Goal: Transaction & Acquisition: Purchase product/service

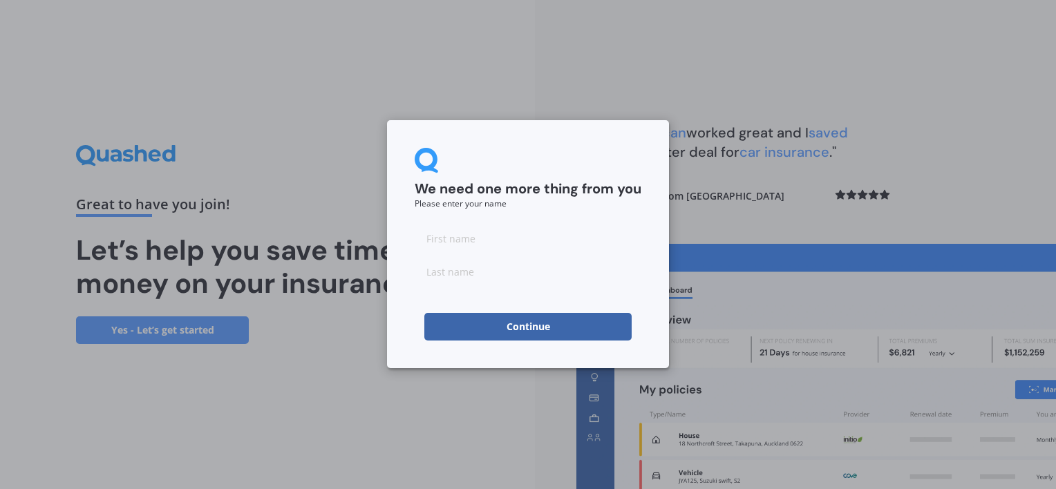
click at [547, 240] on input at bounding box center [528, 239] width 227 height 28
type input "[PERSON_NAME]"
click at [458, 333] on button "Continue" at bounding box center [527, 327] width 207 height 28
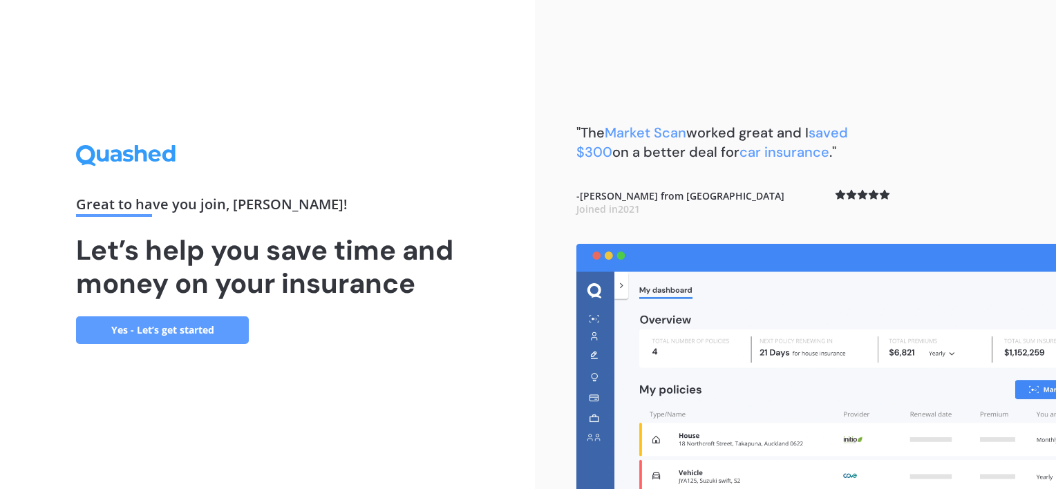
click at [204, 326] on link "Yes - Let’s get started" at bounding box center [162, 331] width 173 height 28
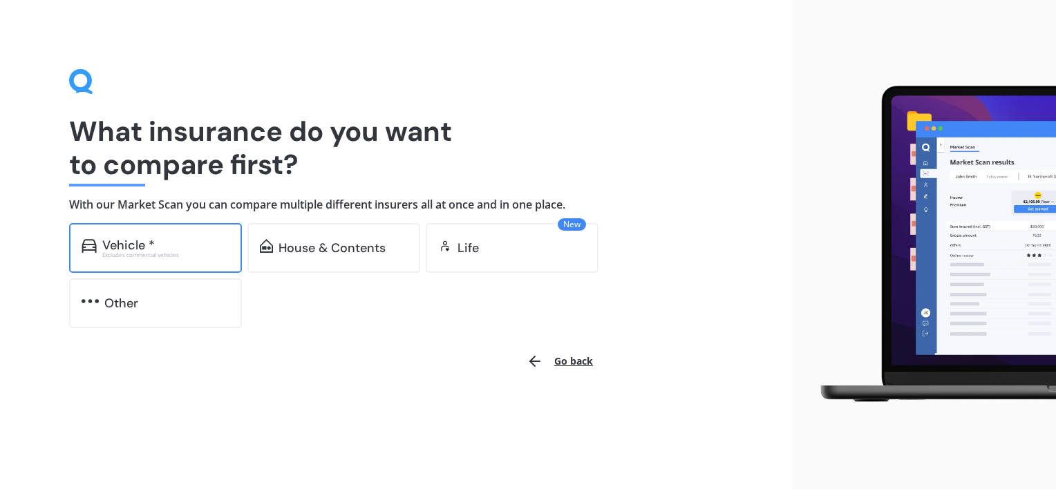
click at [185, 245] on div "Vehicle *" at bounding box center [165, 246] width 127 height 14
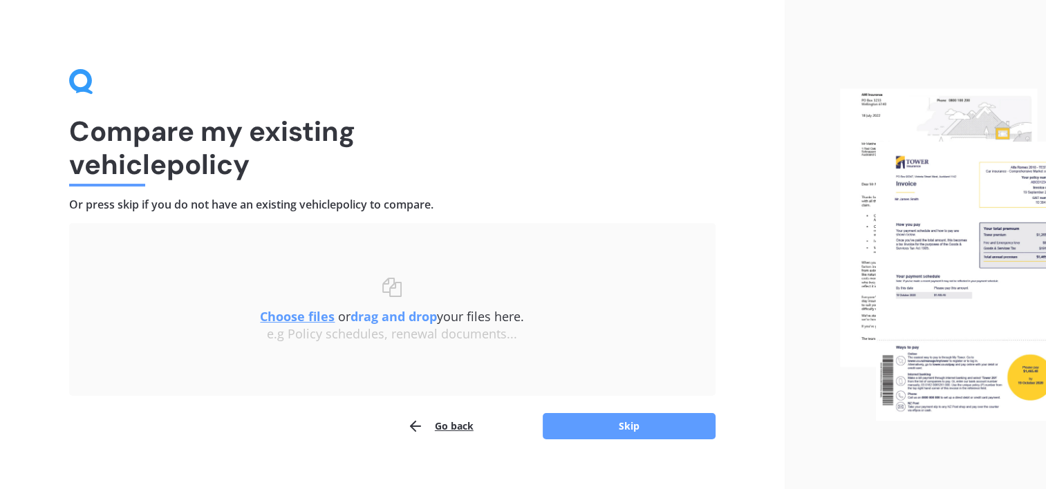
click at [442, 421] on button "Go back" at bounding box center [440, 427] width 66 height 28
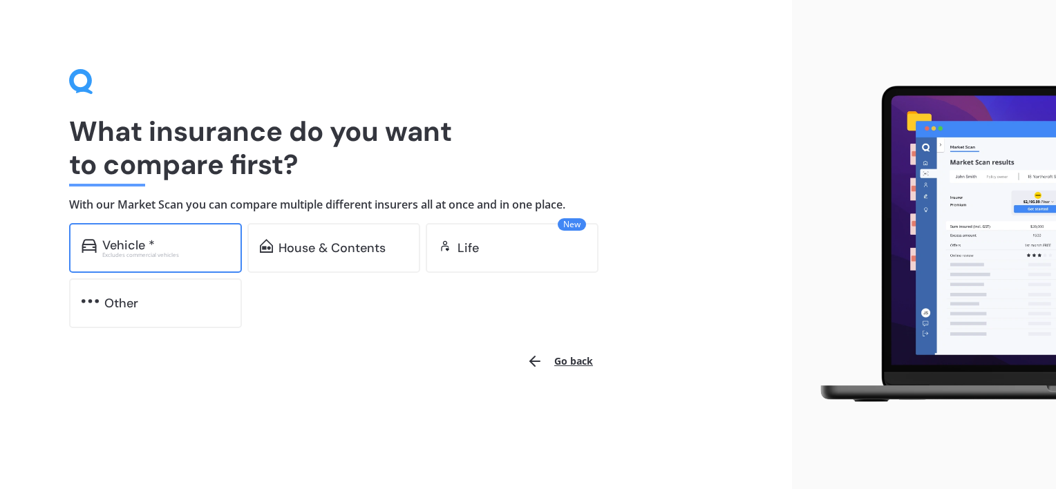
click at [211, 247] on div "Vehicle *" at bounding box center [165, 246] width 127 height 14
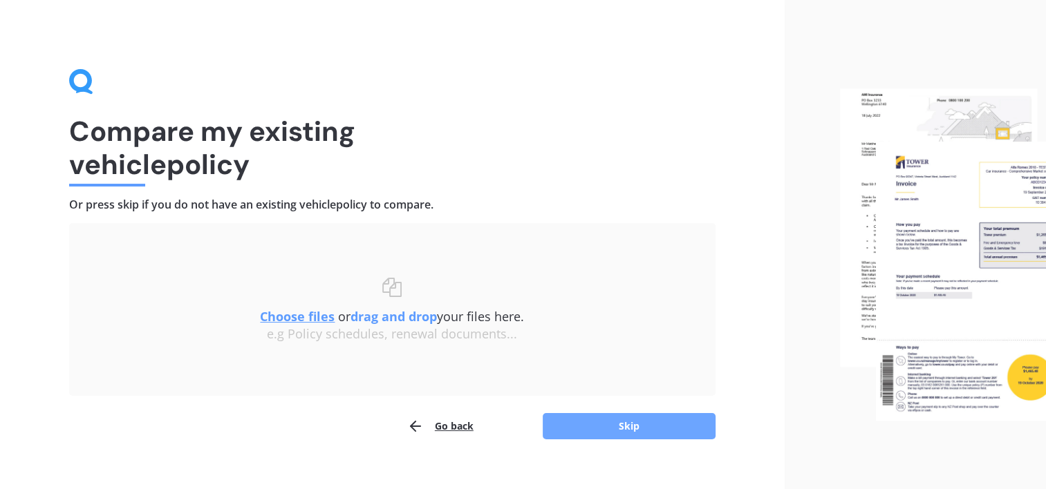
click at [610, 429] on button "Skip" at bounding box center [629, 426] width 173 height 26
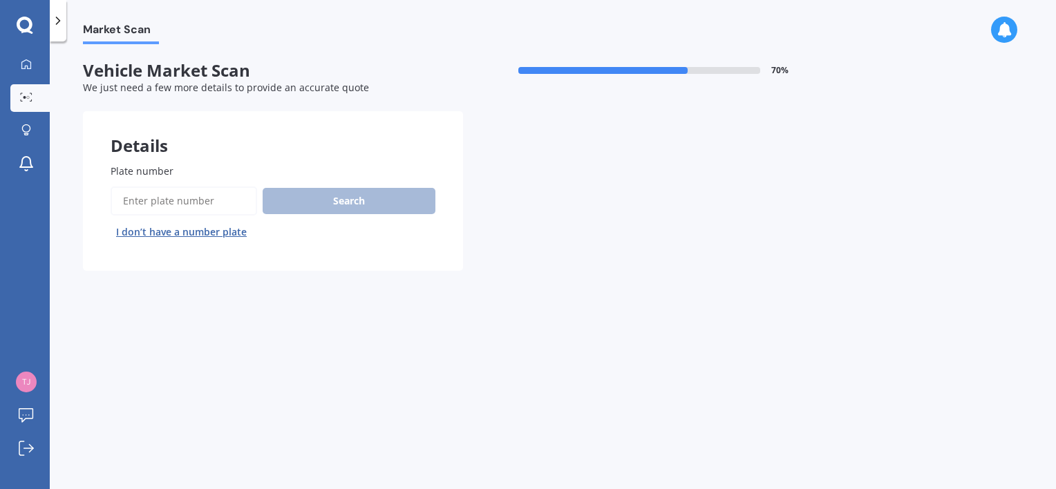
click at [237, 200] on input "Plate number" at bounding box center [184, 201] width 147 height 29
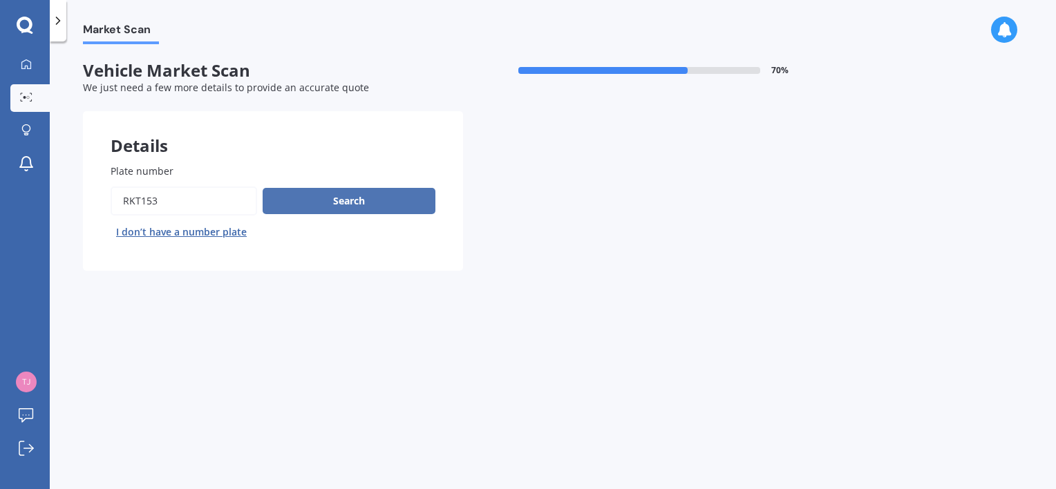
type input "RKT153"
click at [288, 203] on button "Search" at bounding box center [349, 201] width 173 height 26
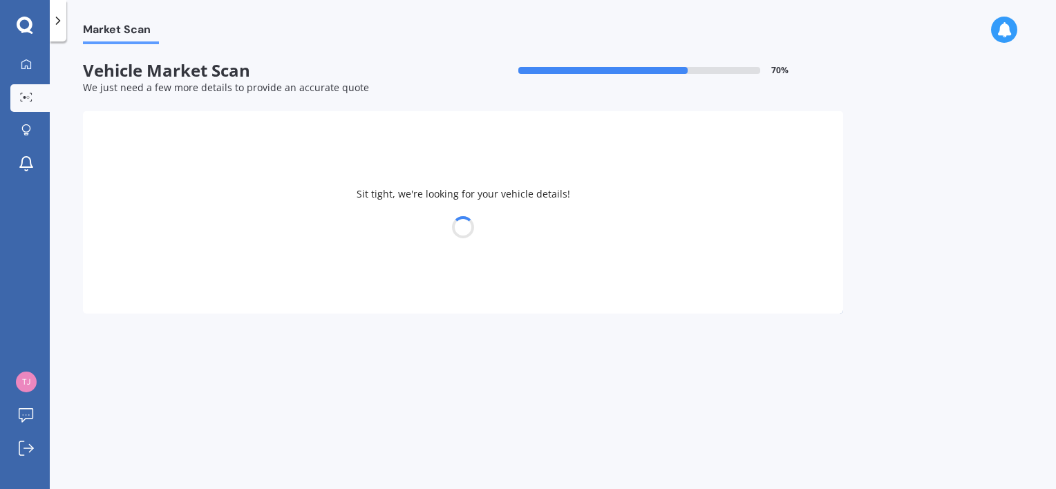
select select "TOYOTA"
select select "COROLLA"
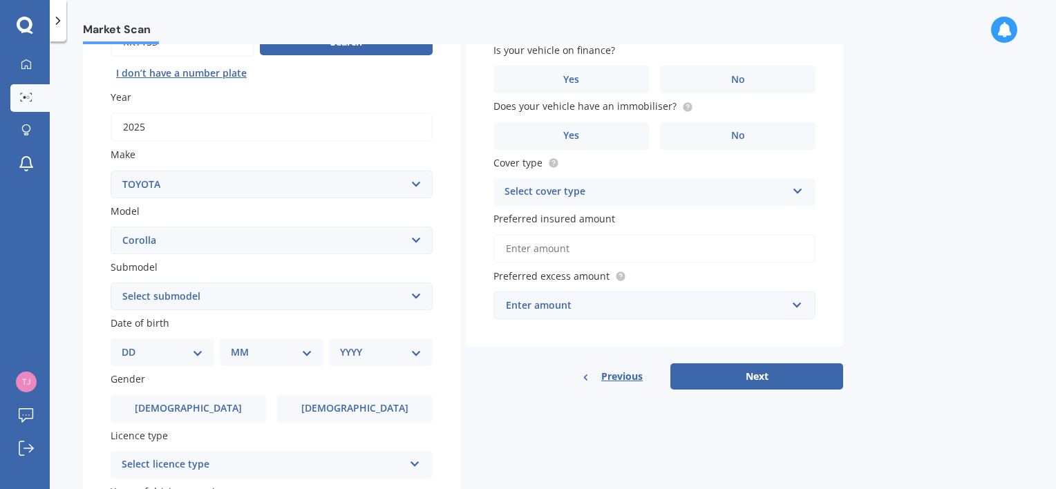
scroll to position [161, 0]
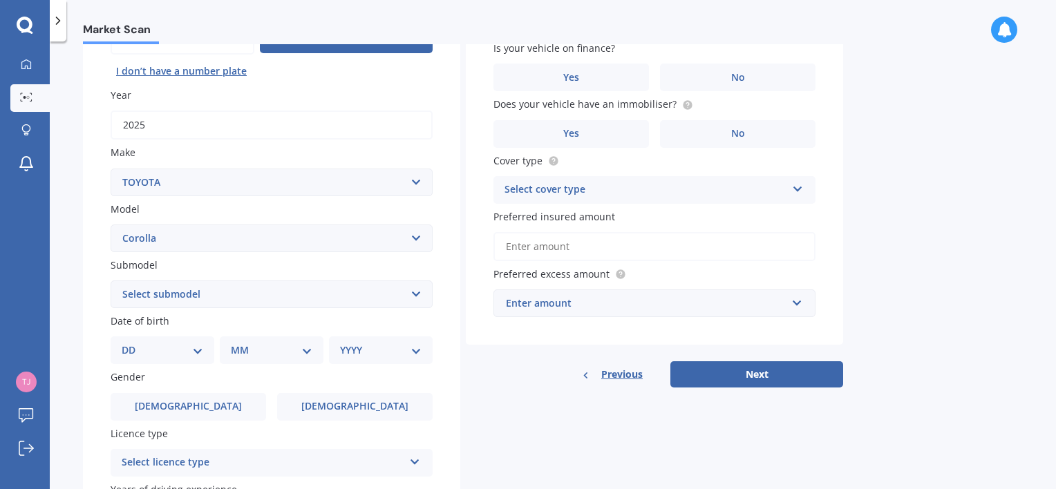
click at [266, 297] on select "Select submodel (All other) Axio Diesel [PERSON_NAME] 2WD [PERSON_NAME] 4WD FXG…" at bounding box center [272, 295] width 322 height 28
click at [73, 236] on div "Market Scan Vehicle Market Scan 70 % We just need a few more details to provide…" at bounding box center [553, 268] width 1007 height 448
click at [420, 239] on select "Select model 4 Runner 86 [PERSON_NAME] Alphard Altezza Aqua Aristo Aurion Auris…" at bounding box center [272, 239] width 322 height 28
click at [74, 269] on div "Market Scan Vehicle Market Scan 70 % We just need a few more details to provide…" at bounding box center [553, 268] width 1007 height 448
click at [421, 291] on select "Select submodel (All other) Axio Diesel [PERSON_NAME] 2WD [PERSON_NAME] 4WD FXG…" at bounding box center [272, 295] width 322 height 28
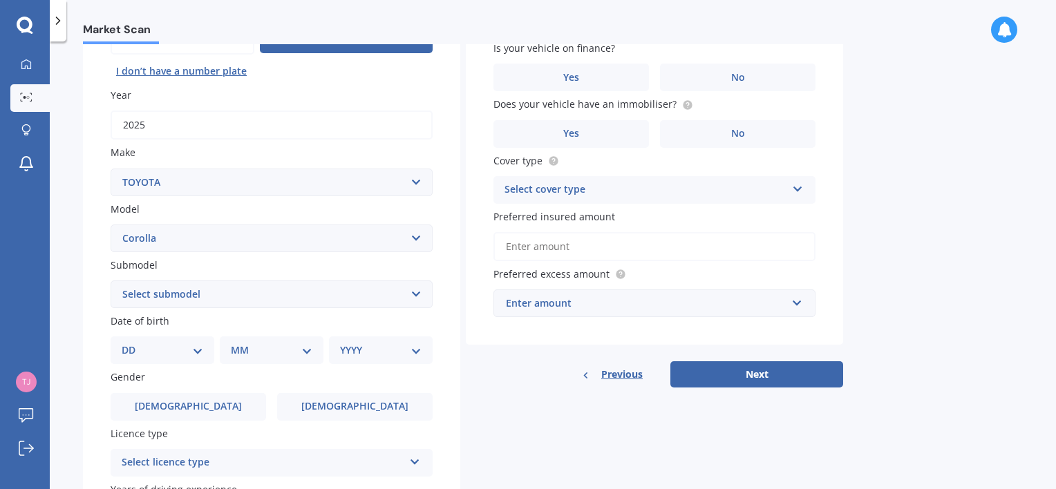
select select "(ALL OTHER)"
click at [111, 281] on select "Select submodel (All other) Axio Diesel [PERSON_NAME] 2WD [PERSON_NAME] 4WD FXG…" at bounding box center [272, 295] width 322 height 28
click at [196, 351] on select "DD 01 02 03 04 05 06 07 08 09 10 11 12 13 14 15 16 17 18 19 20 21 22 23 24 25 2…" at bounding box center [163, 350] width 82 height 15
click at [198, 351] on select "DD 01 02 03 04 05 06 07 08 09 10 11 12 13 14 15 16 17 18 19 20 21 22 23 24 25 2…" at bounding box center [163, 350] width 82 height 15
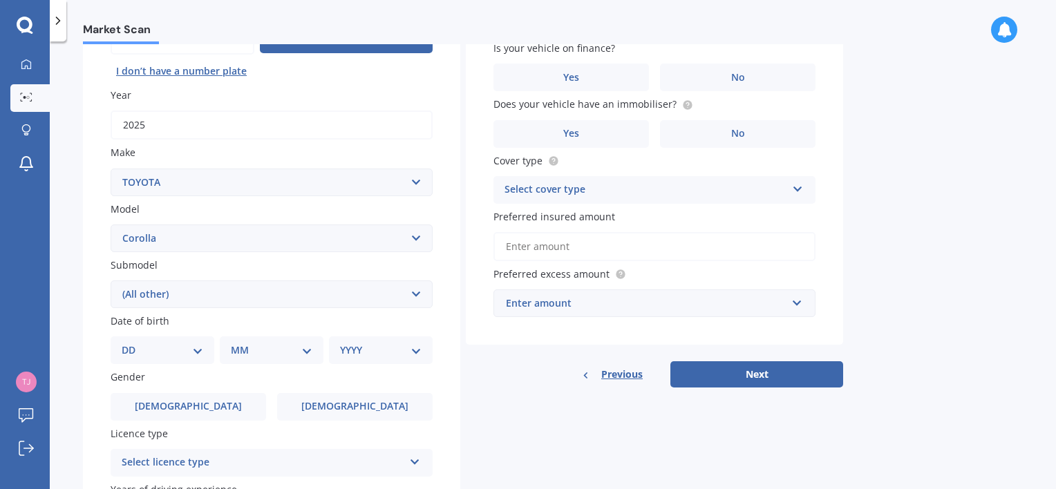
click at [198, 351] on select "DD 01 02 03 04 05 06 07 08 09 10 11 12 13 14 15 16 17 18 19 20 21 22 23 24 25 2…" at bounding box center [163, 350] width 82 height 15
select select "31"
click at [133, 343] on select "DD 01 02 03 04 05 06 07 08 09 10 11 12 13 14 15 16 17 18 19 20 21 22 23 24 25 2…" at bounding box center [163, 350] width 82 height 15
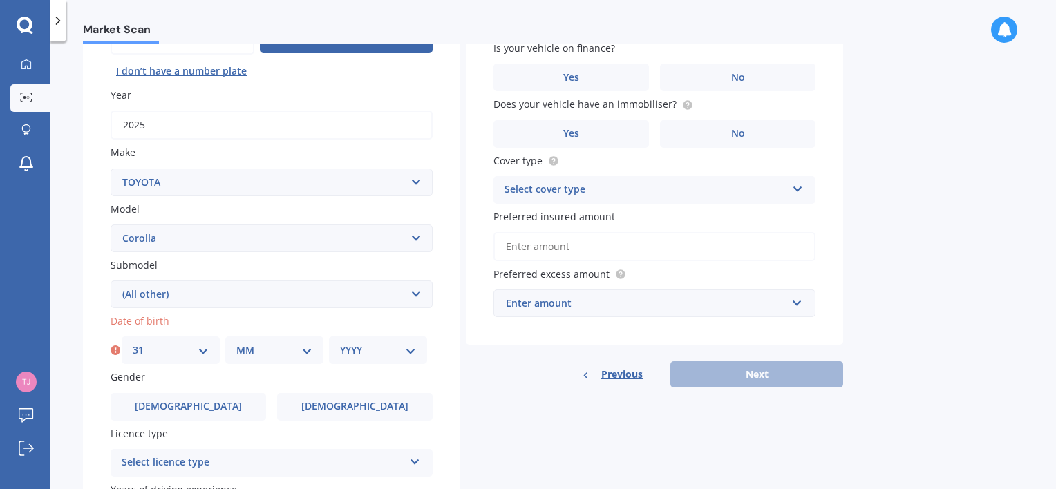
click at [312, 356] on div "MM 01 02 03 04 05 06 07 08 09 10 11 12" at bounding box center [274, 351] width 98 height 28
click at [310, 352] on select "MM 01 02 03 04 05 06 07 08 09 10 11 12" at bounding box center [274, 350] width 76 height 15
select select "01"
click at [236, 343] on select "MM 01 02 03 04 05 06 07 08 09 10 11 12" at bounding box center [274, 350] width 76 height 15
click at [406, 348] on select "YYYY 2025 2024 2023 2022 2021 2020 2019 2018 2017 2016 2015 2014 2013 2012 2011…" at bounding box center [378, 350] width 76 height 15
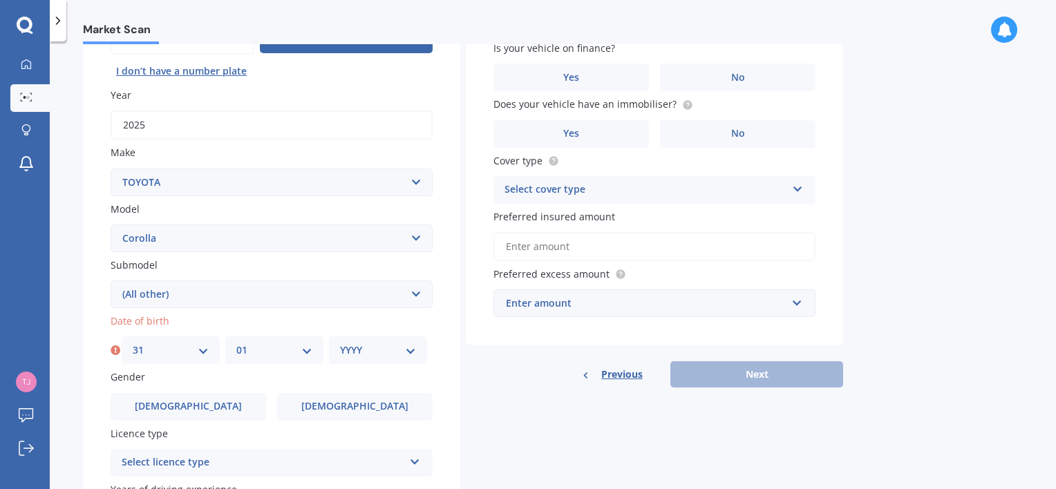
click at [406, 348] on select "YYYY 2025 2024 2023 2022 2021 2020 2019 2018 2017 2016 2015 2014 2013 2012 2011…" at bounding box center [378, 350] width 76 height 15
click at [411, 346] on select "YYYY 2025 2024 2023 2022 2021 2020 2019 2018 2017 2016 2015 2014 2013 2012 2011…" at bounding box center [378, 350] width 76 height 15
click at [409, 351] on select "YYYY 2025 2024 2023 2022 2021 2020 2019 2018 2017 2016 2015 2014 2013 2012 2011…" at bounding box center [378, 350] width 76 height 15
select select "1958"
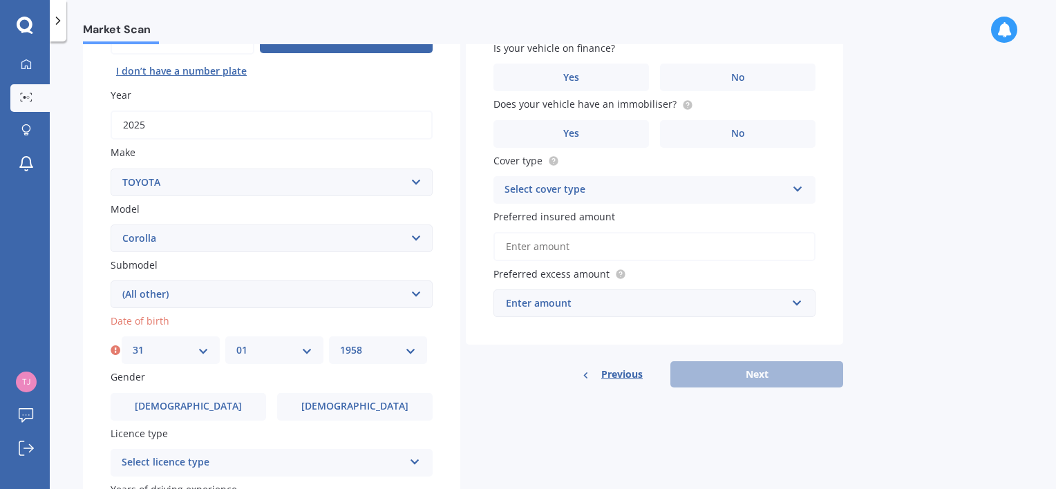
click at [340, 343] on select "YYYY 2025 2024 2023 2022 2021 2020 2019 2018 2017 2016 2015 2014 2013 2012 2011…" at bounding box center [378, 350] width 76 height 15
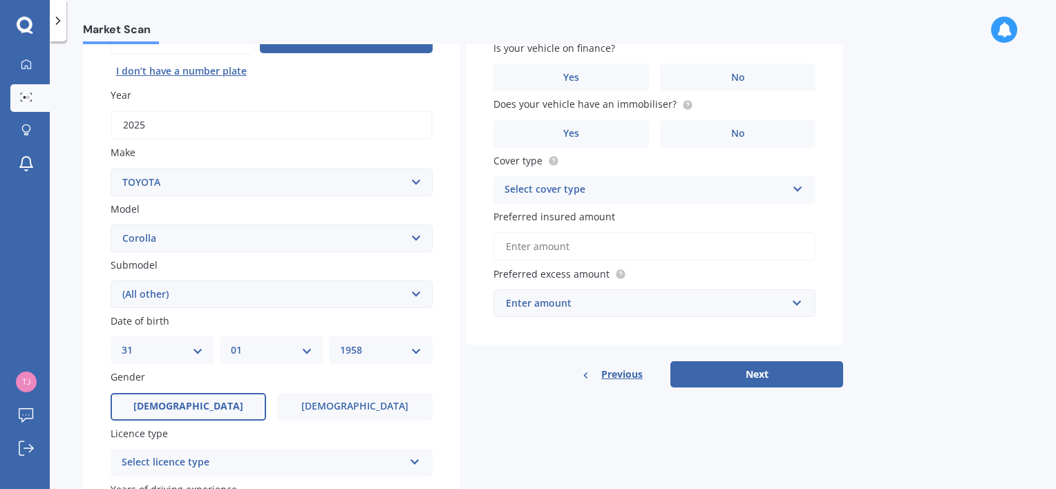
click at [198, 404] on span "[DEMOGRAPHIC_DATA]" at bounding box center [188, 407] width 110 height 12
click at [0, 0] on input "[DEMOGRAPHIC_DATA]" at bounding box center [0, 0] width 0 height 0
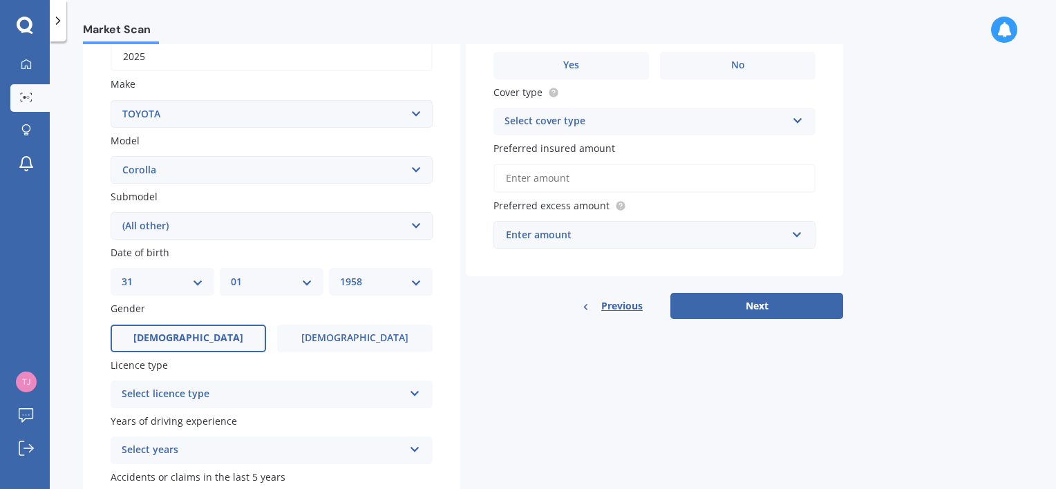
scroll to position [230, 0]
click at [248, 393] on div "Select licence type" at bounding box center [263, 394] width 282 height 17
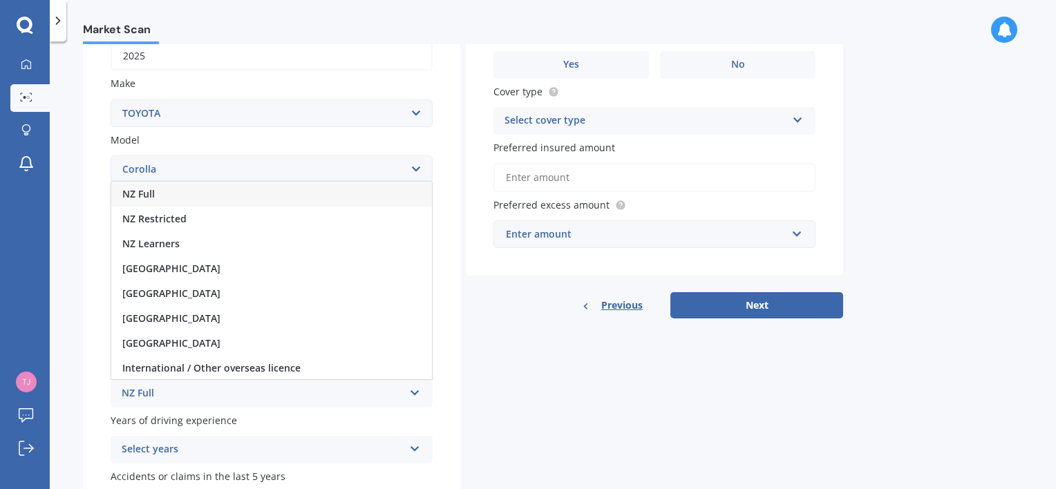
click at [158, 199] on div "NZ Full" at bounding box center [271, 194] width 321 height 25
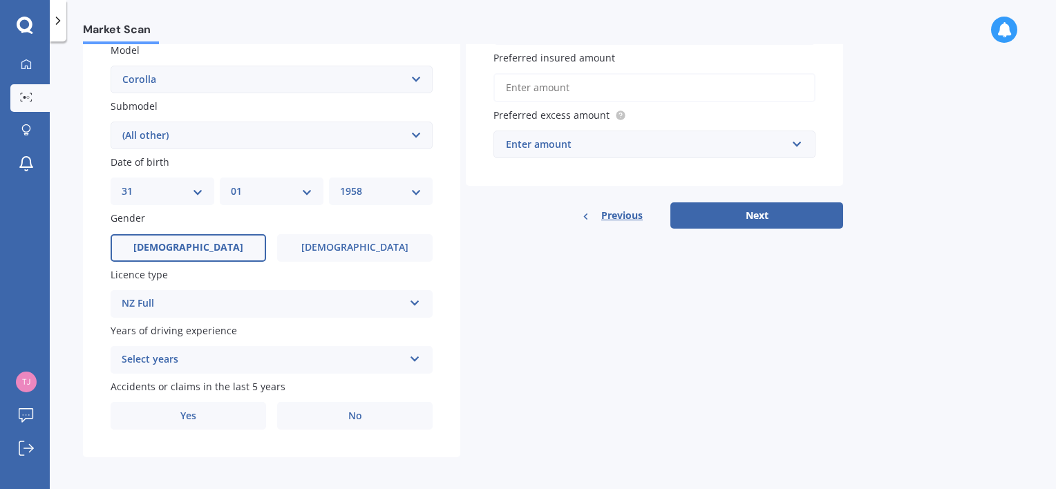
scroll to position [324, 0]
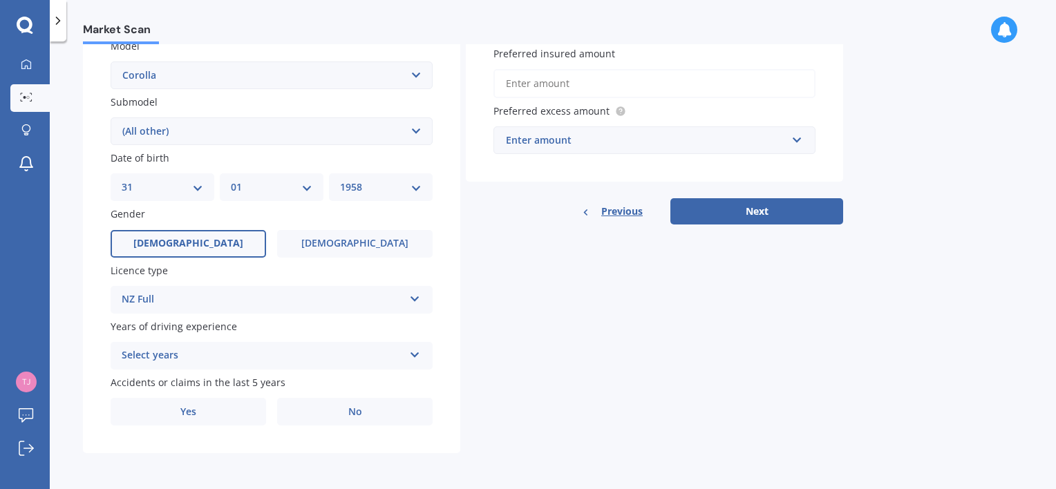
click at [247, 355] on div "Select years" at bounding box center [263, 356] width 282 height 17
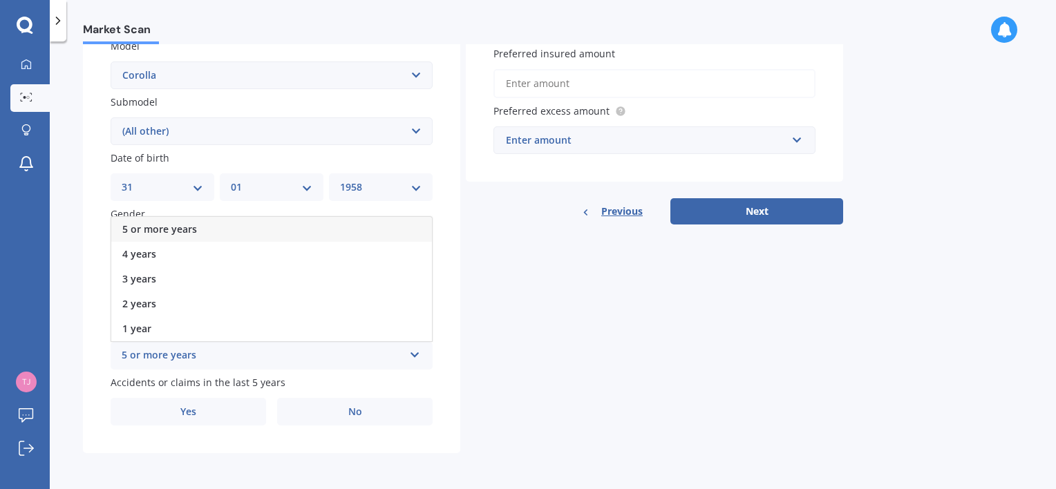
click at [251, 230] on div "5 or more years" at bounding box center [271, 229] width 321 height 25
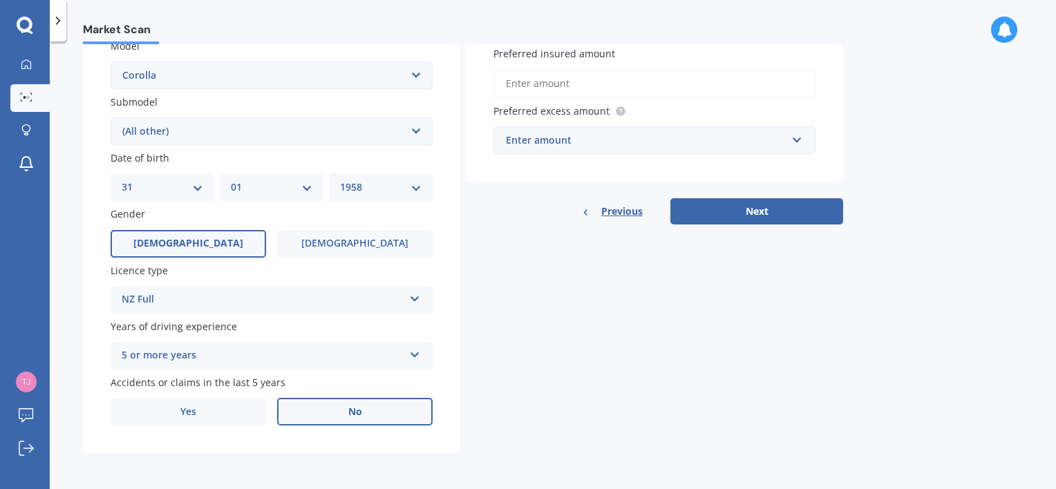
click at [316, 409] on label "No" at bounding box center [355, 412] width 156 height 28
click at [0, 0] on input "No" at bounding box center [0, 0] width 0 height 0
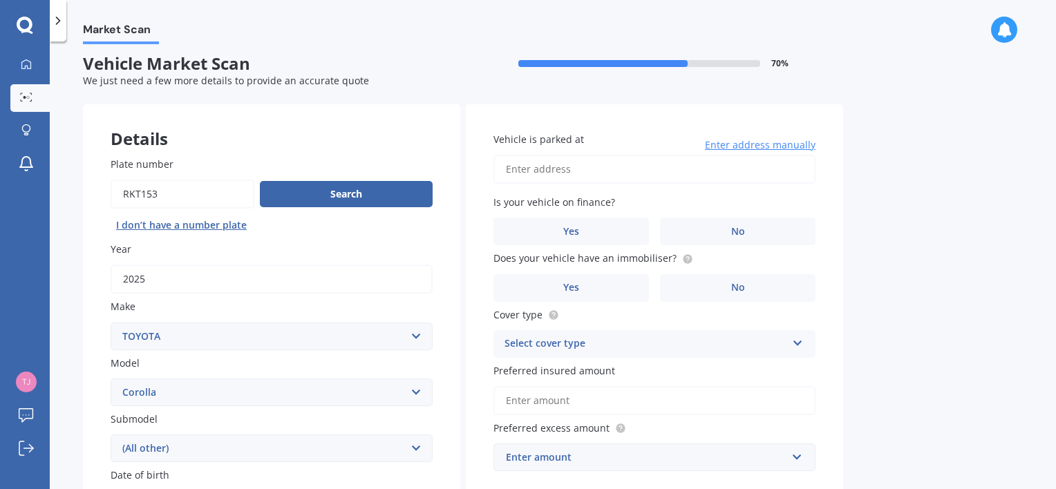
scroll to position [2, 0]
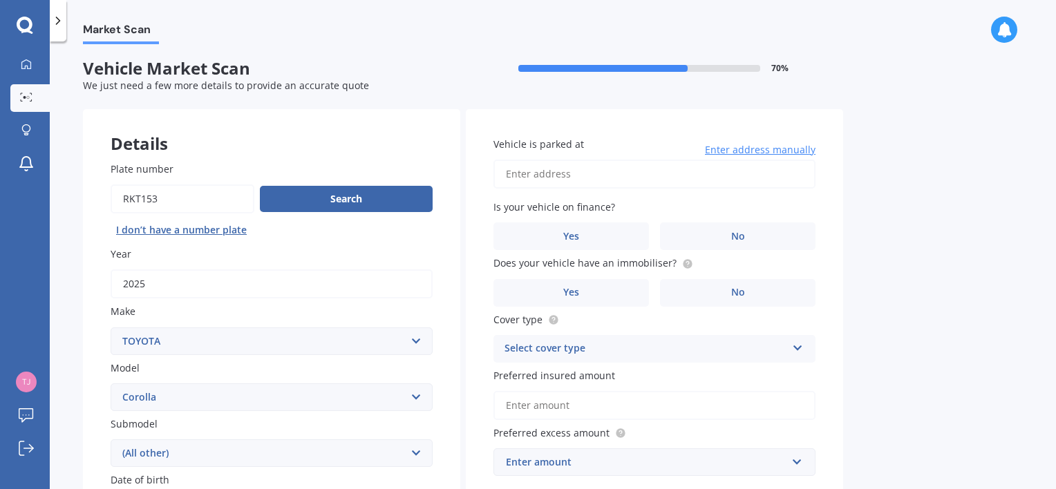
click at [619, 165] on input "Vehicle is parked at" at bounding box center [655, 174] width 322 height 29
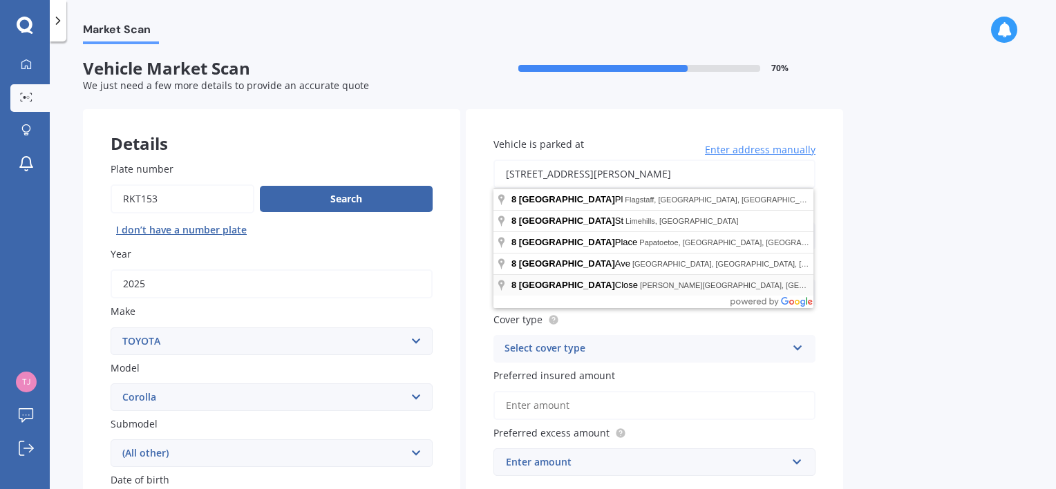
type input "[STREET_ADDRESS][PERSON_NAME]"
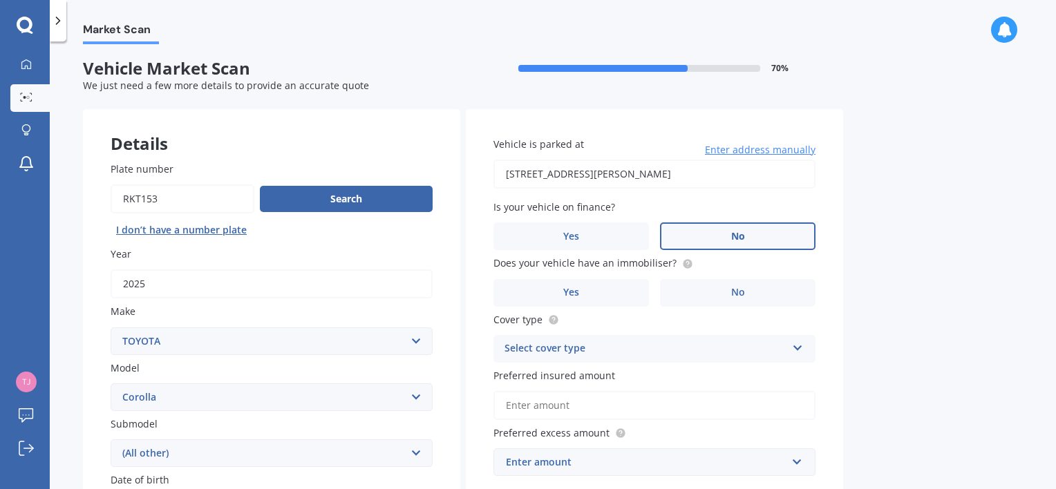
click at [713, 246] on label "No" at bounding box center [738, 237] width 156 height 28
click at [0, 0] on input "No" at bounding box center [0, 0] width 0 height 0
click at [612, 291] on label "Yes" at bounding box center [572, 293] width 156 height 28
click at [0, 0] on input "Yes" at bounding box center [0, 0] width 0 height 0
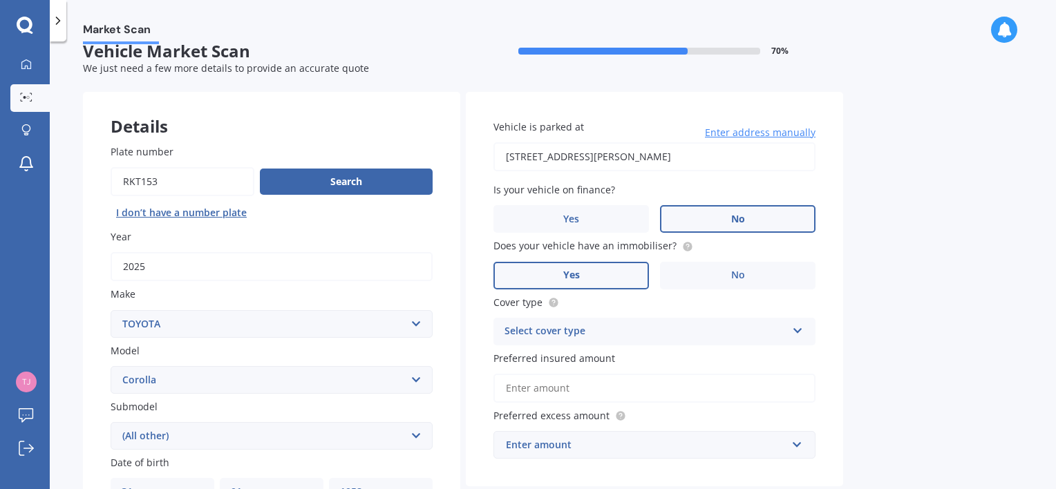
scroll to position [25, 0]
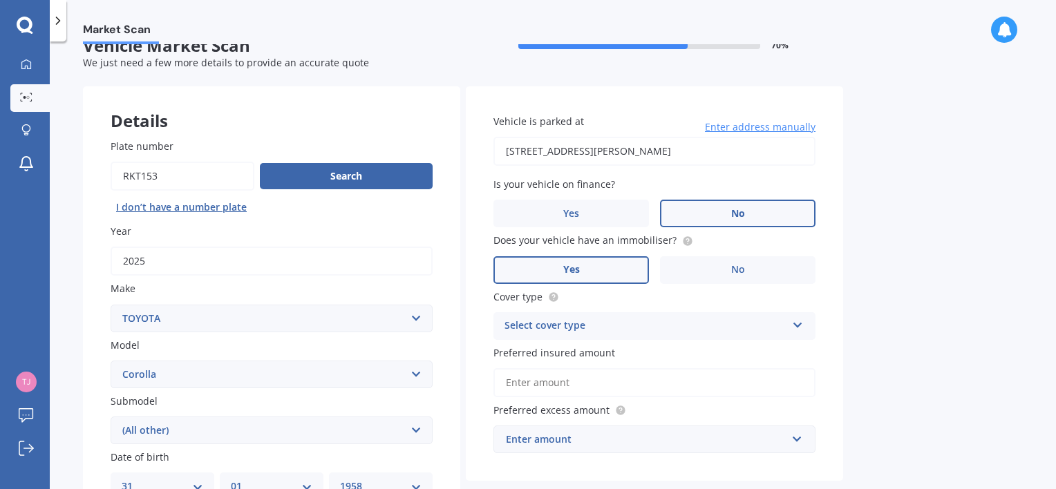
click at [610, 331] on div "Select cover type" at bounding box center [646, 326] width 282 height 17
click at [610, 331] on div "Comprehensive" at bounding box center [646, 326] width 282 height 17
click at [619, 330] on div "Select cover type" at bounding box center [648, 326] width 275 height 15
click at [584, 346] on div "Comprehensive" at bounding box center [654, 352] width 319 height 25
click at [706, 373] on input "Preferred insured amount" at bounding box center [655, 382] width 322 height 29
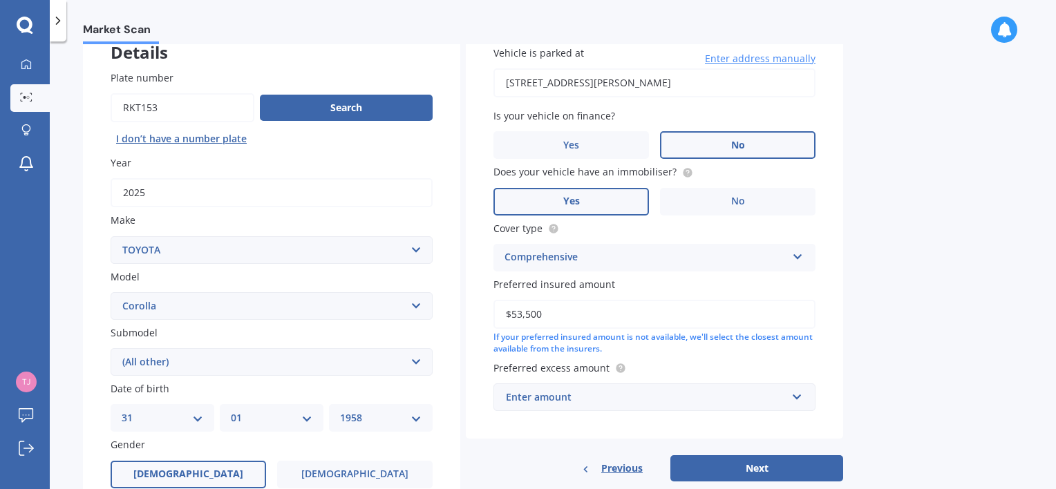
scroll to position [117, 0]
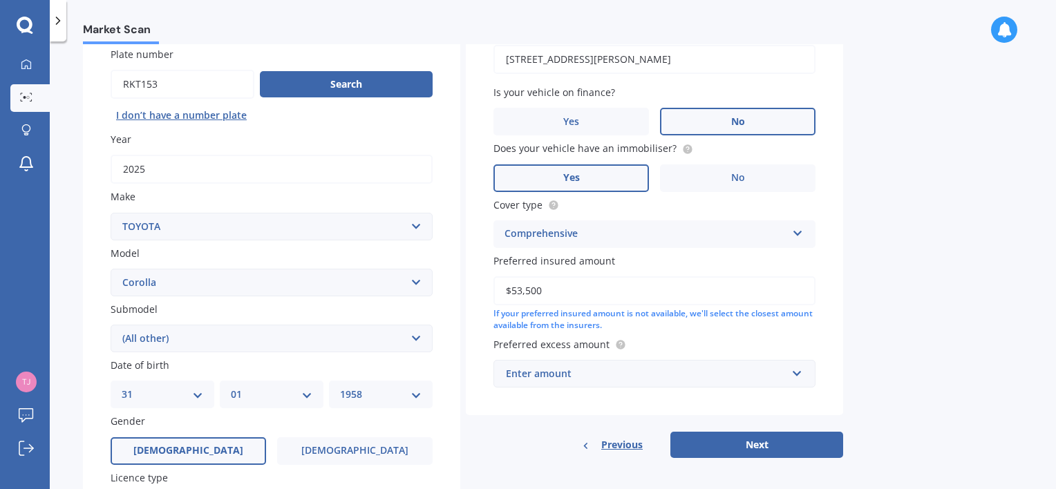
type input "$53,500"
click at [649, 371] on div "Enter amount" at bounding box center [646, 373] width 281 height 15
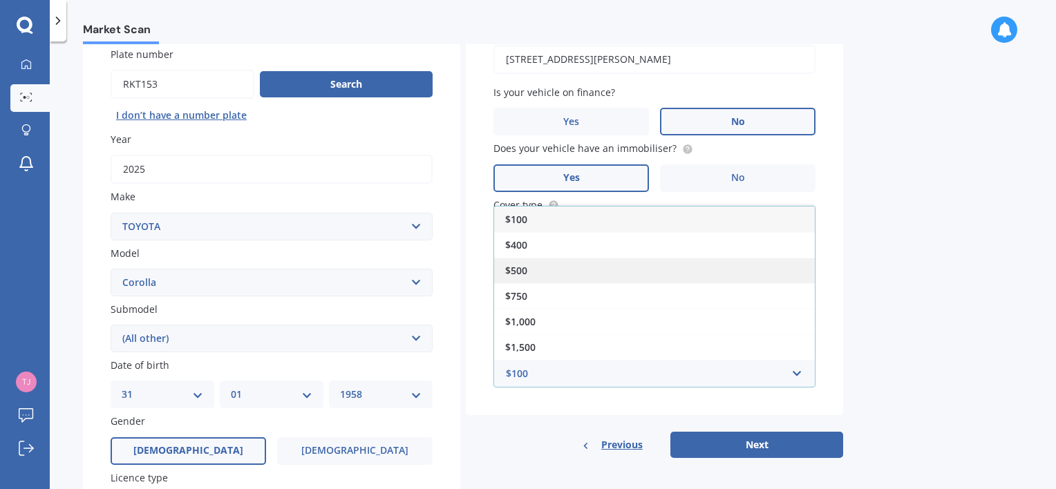
click at [564, 277] on div "$500" at bounding box center [654, 271] width 321 height 26
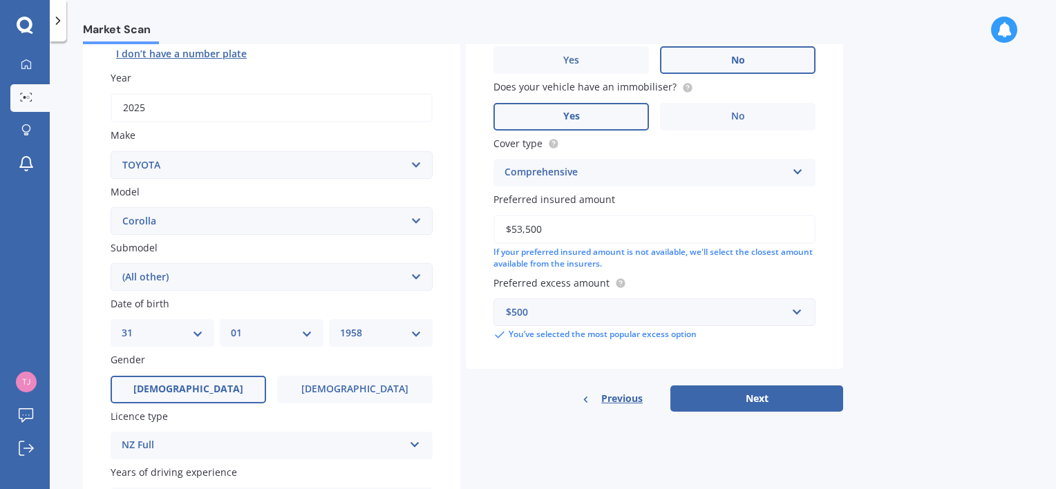
scroll to position [186, 0]
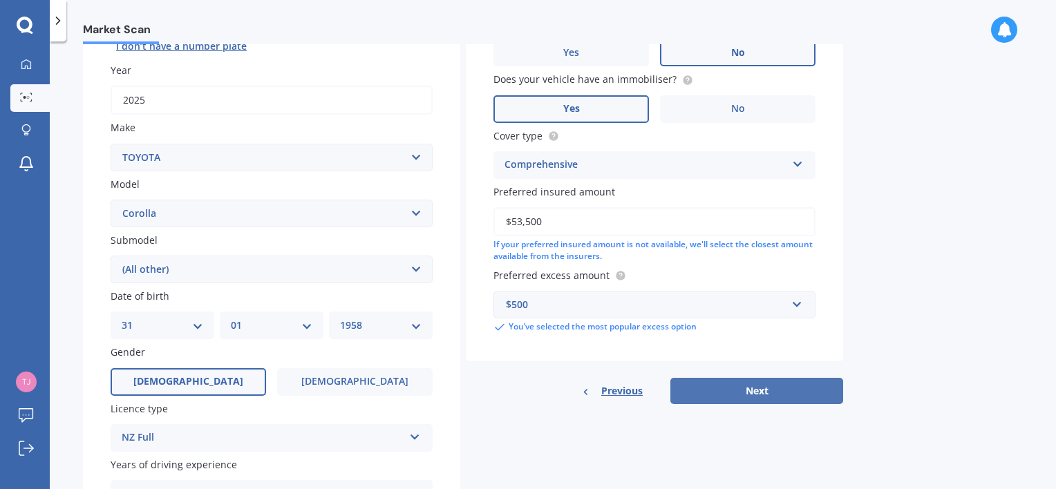
click at [718, 391] on button "Next" at bounding box center [757, 391] width 173 height 26
select select "31"
select select "01"
select select "1958"
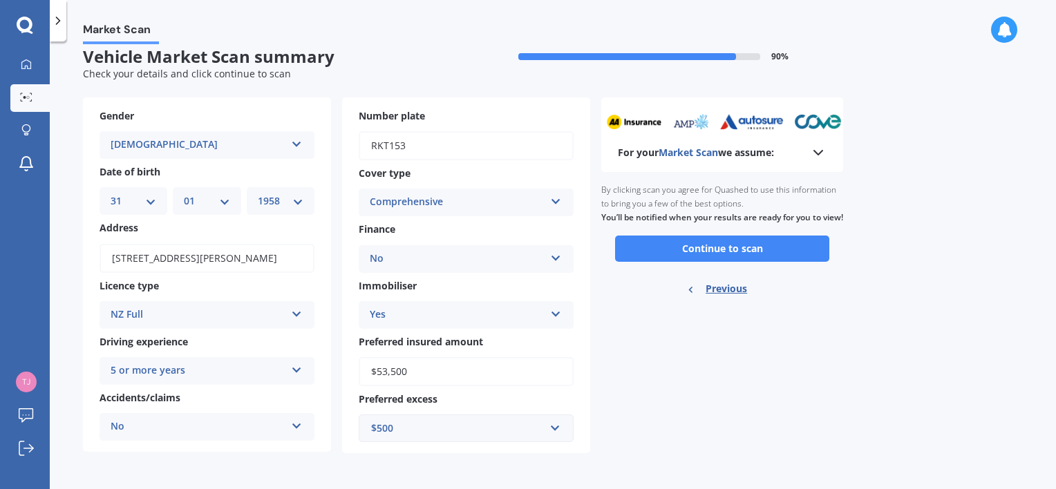
scroll to position [0, 0]
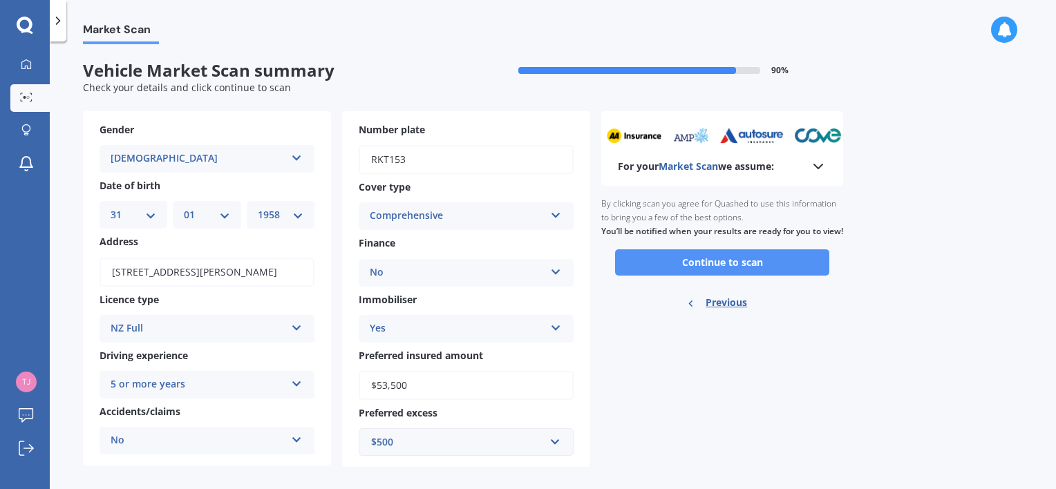
click at [753, 273] on button "Continue to scan" at bounding box center [722, 263] width 214 height 26
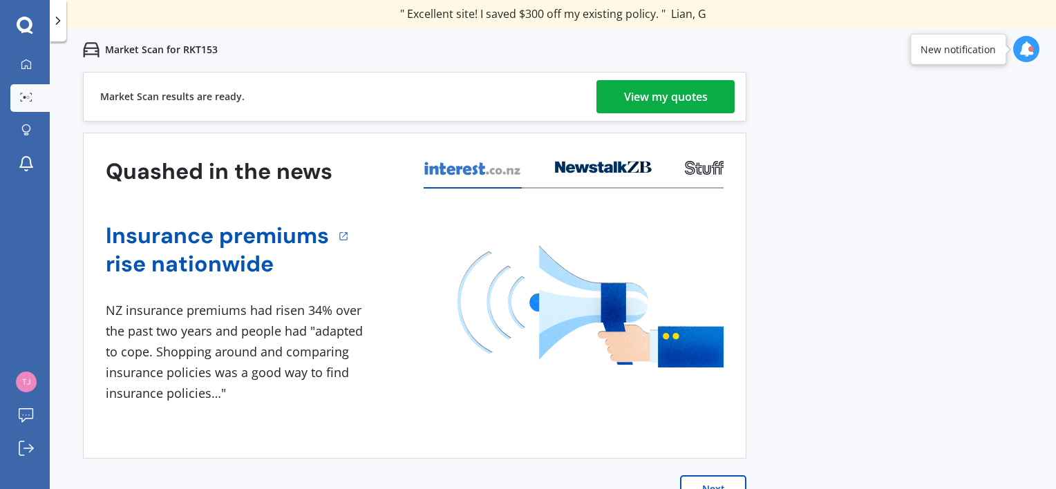
click at [678, 104] on div "View my quotes" at bounding box center [666, 96] width 84 height 33
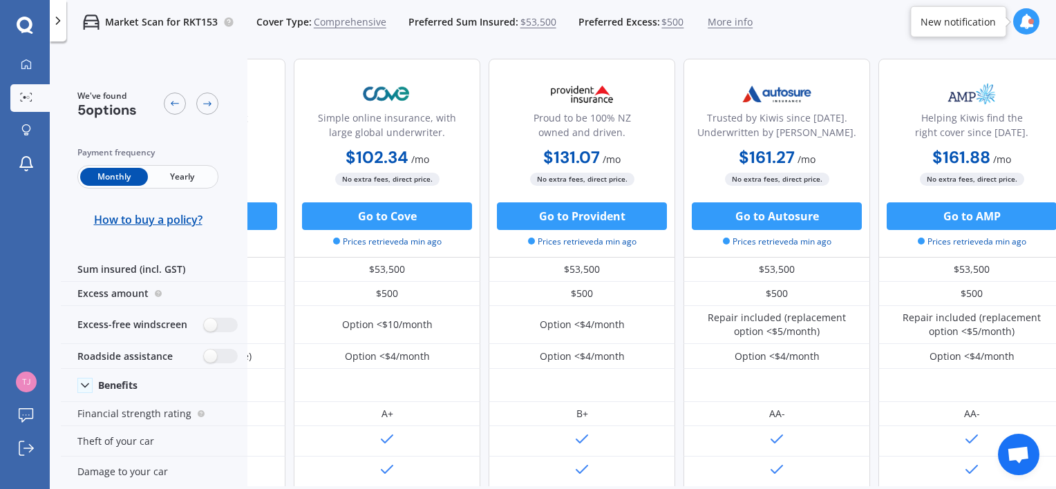
scroll to position [0, 164]
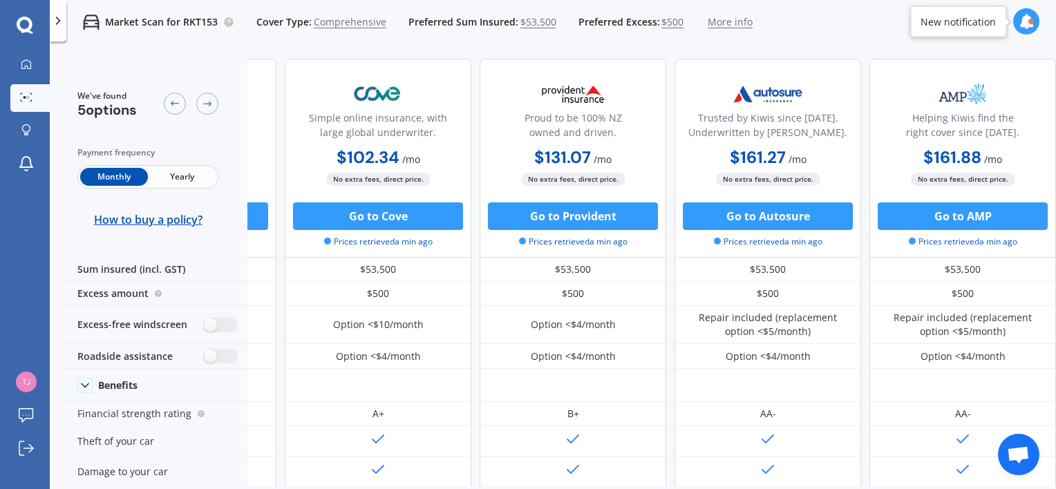
click at [1032, 17] on icon at bounding box center [1026, 21] width 15 height 15
click at [935, 19] on div "Market Scan for RKT153 Cover Type: Comprehensive Preferred Sum Insured: $53,500…" at bounding box center [553, 22] width 1007 height 44
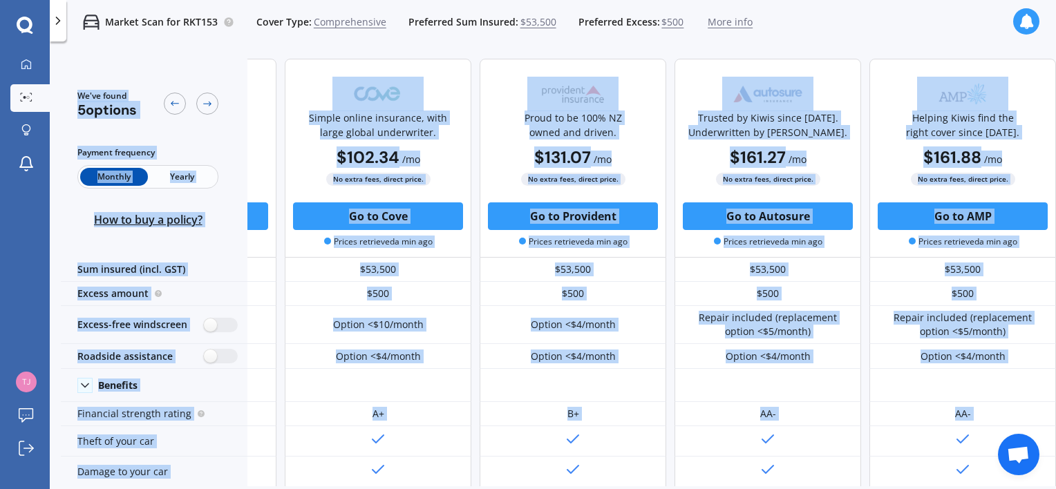
click at [787, 36] on div "Market Scan for RKT153 Cover Type: Comprehensive Preferred Sum Insured: $53,500…" at bounding box center [553, 22] width 1007 height 44
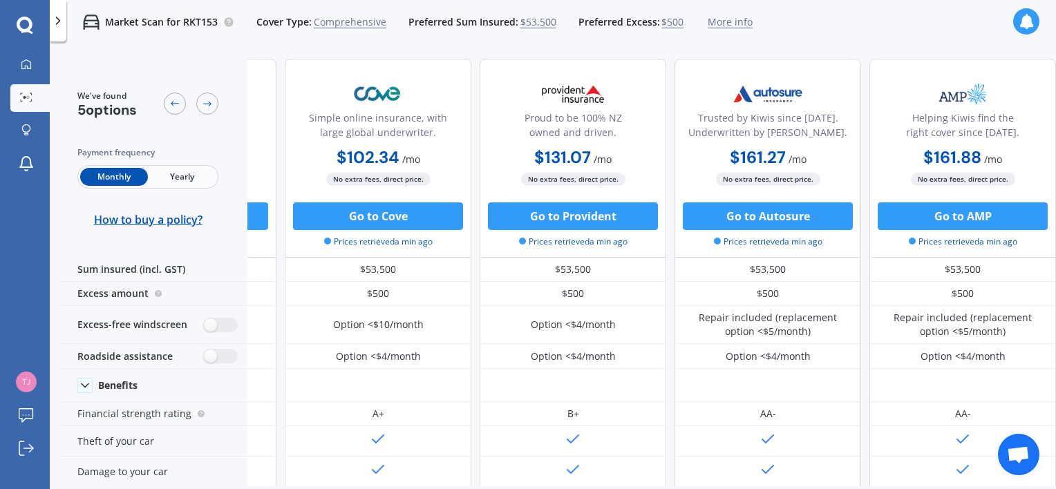
click at [787, 36] on div "Market Scan for RKT153 Cover Type: Comprehensive Preferred Sum Insured: $53,500…" at bounding box center [553, 22] width 1007 height 44
click at [169, 176] on span "Yearly" at bounding box center [182, 177] width 68 height 18
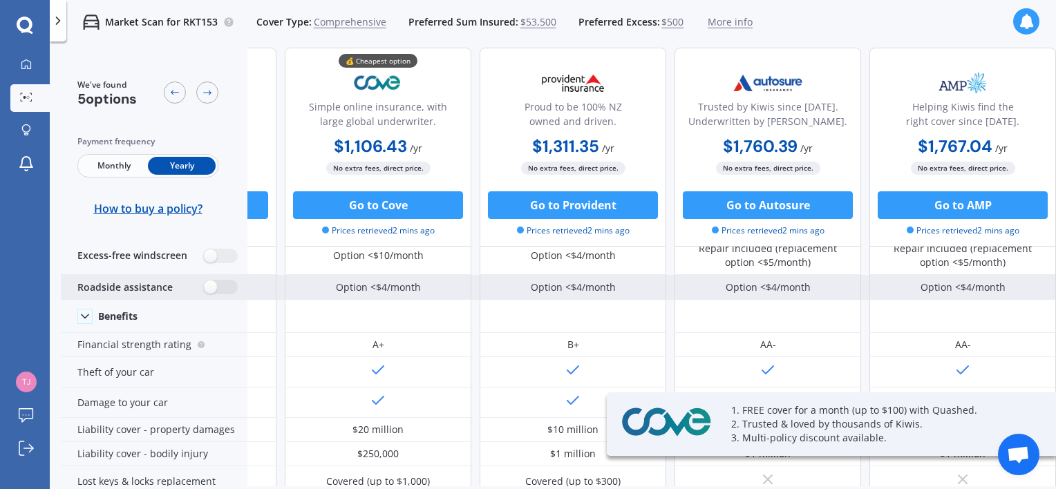
scroll to position [92, 164]
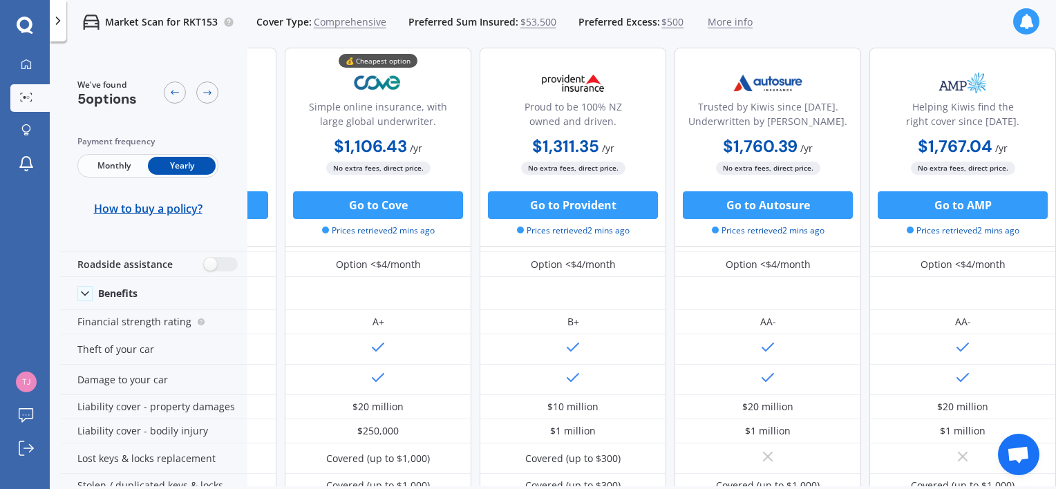
click at [23, 26] on icon at bounding box center [25, 26] width 17 height 18
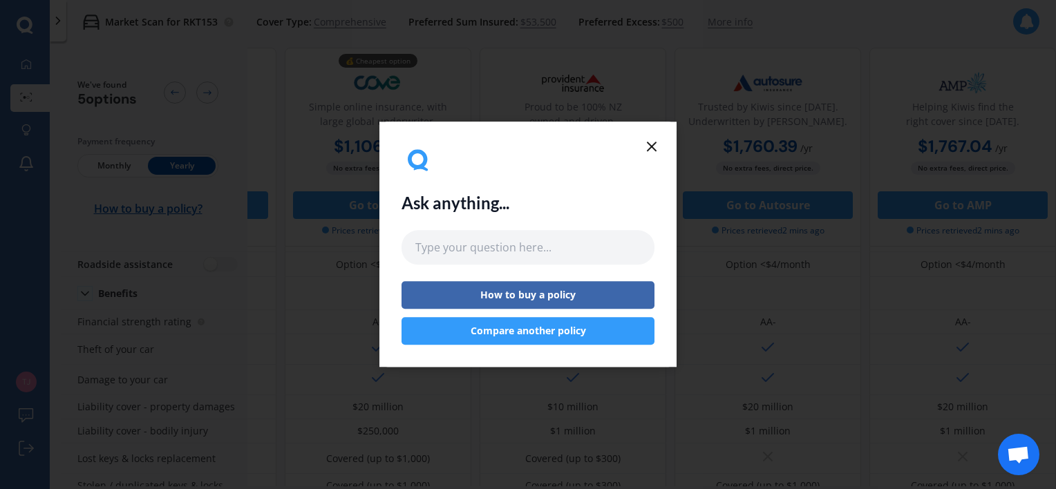
click at [23, 26] on div "Ask anything... How to buy a policy Compare another policy" at bounding box center [528, 244] width 1056 height 489
click at [651, 144] on line at bounding box center [652, 146] width 8 height 8
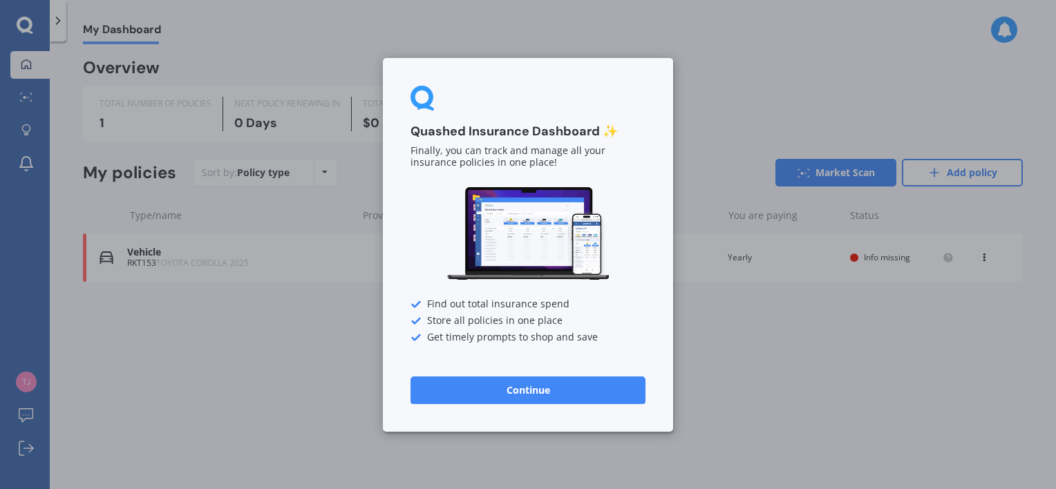
click at [542, 392] on button "Continue" at bounding box center [528, 390] width 235 height 28
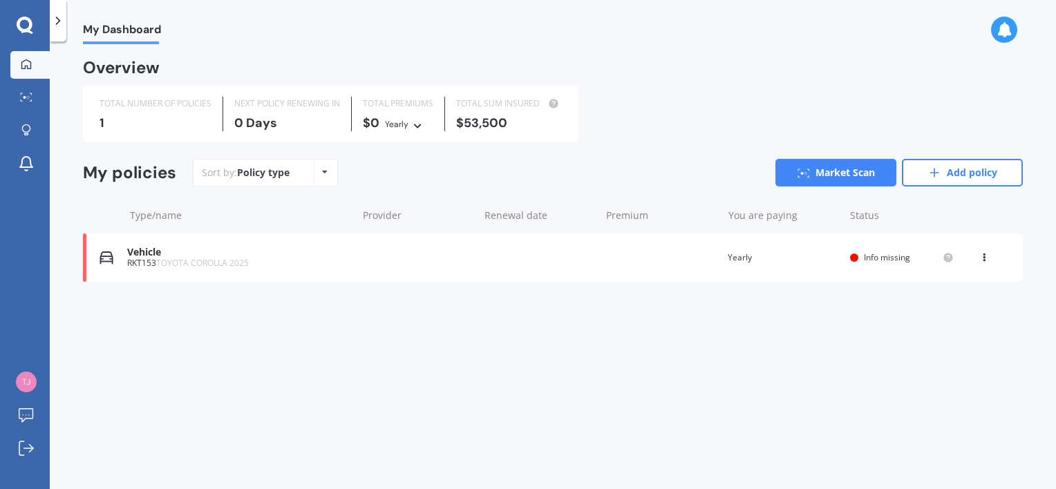
click at [183, 269] on div "Vehicle RKT153 TOYOTA COROLLA 2025 Renewal date Premium You are paying Yearly S…" at bounding box center [553, 258] width 940 height 48
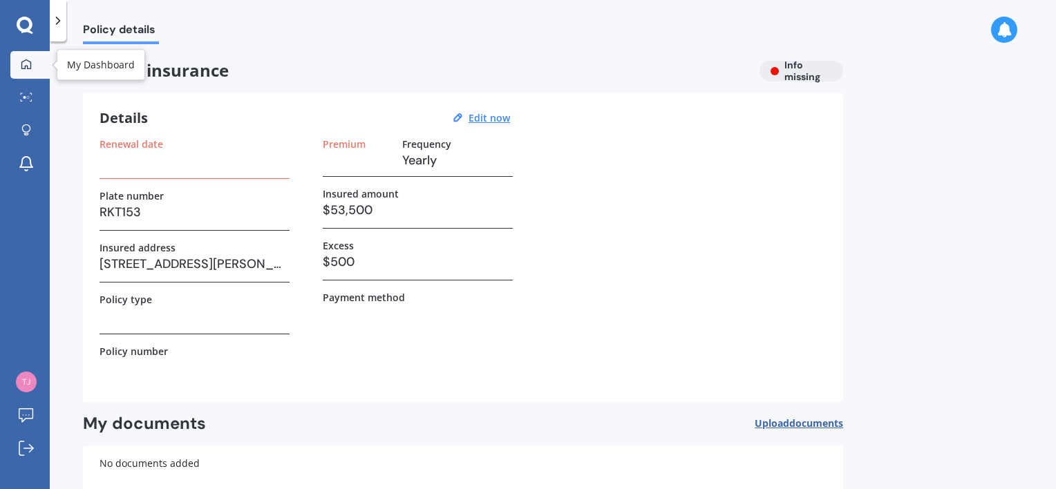
click at [24, 66] on icon at bounding box center [26, 64] width 11 height 11
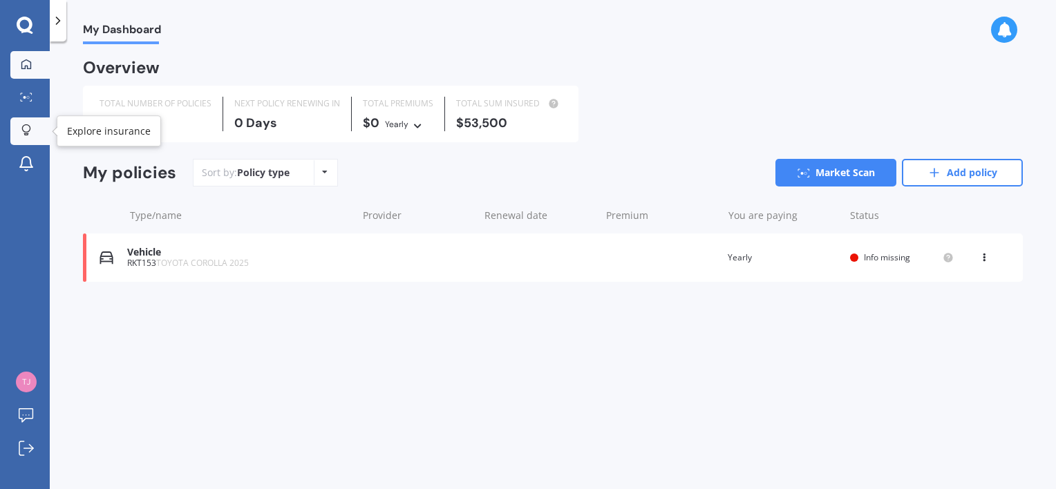
click at [33, 136] on div at bounding box center [26, 130] width 21 height 13
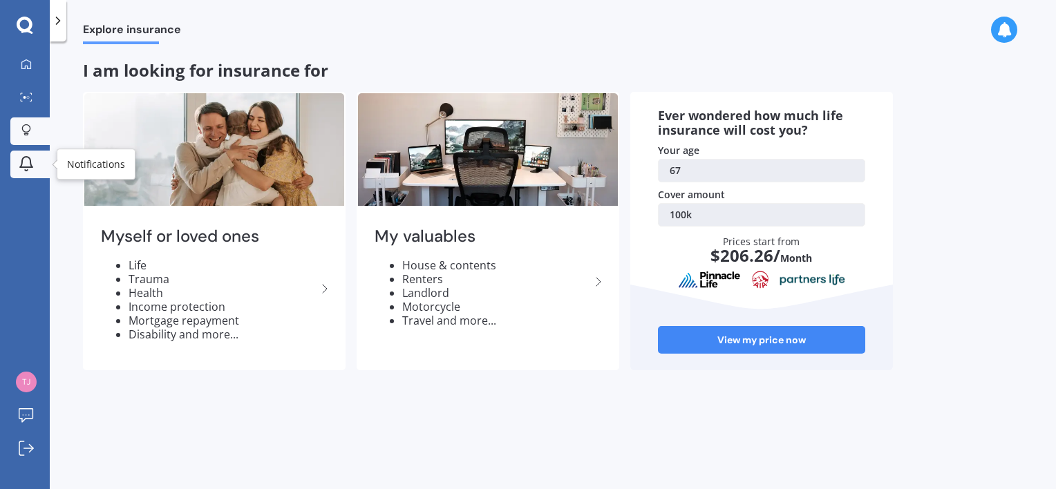
click at [18, 171] on icon at bounding box center [26, 164] width 17 height 17
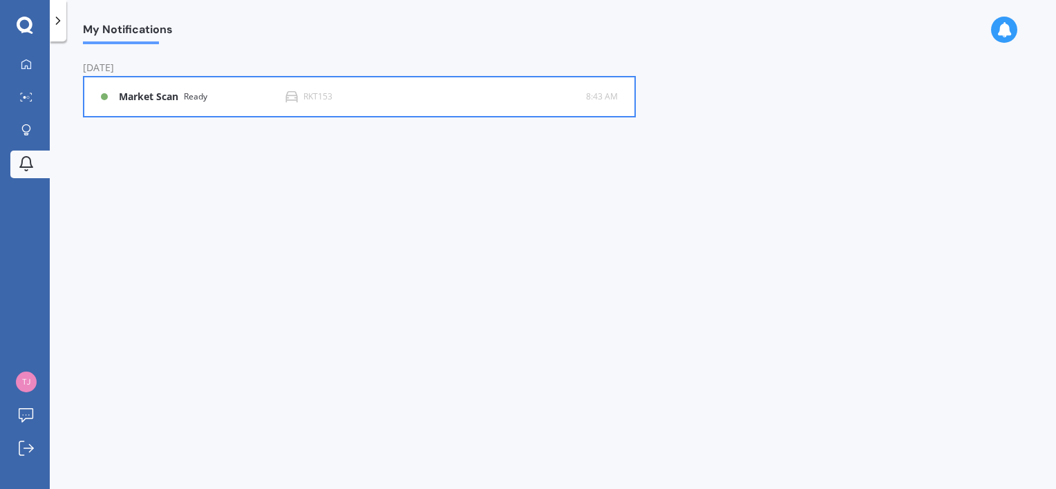
click at [135, 95] on b "Market Scan" at bounding box center [151, 97] width 65 height 12
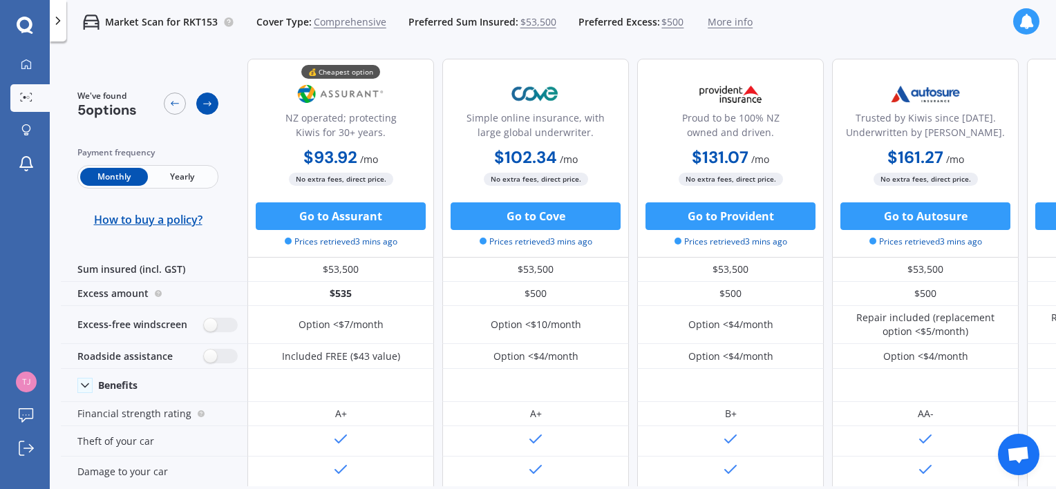
click at [212, 106] on icon at bounding box center [207, 103] width 11 height 11
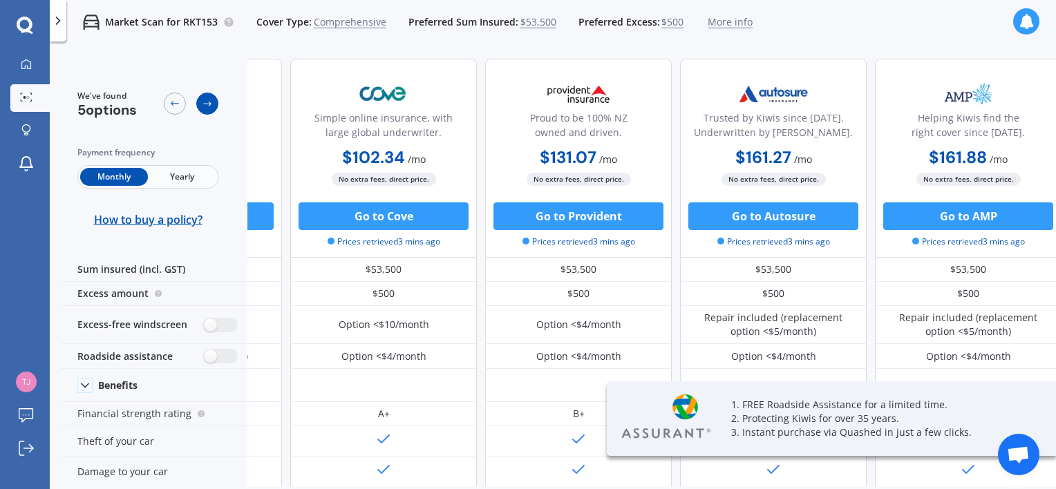
scroll to position [0, 164]
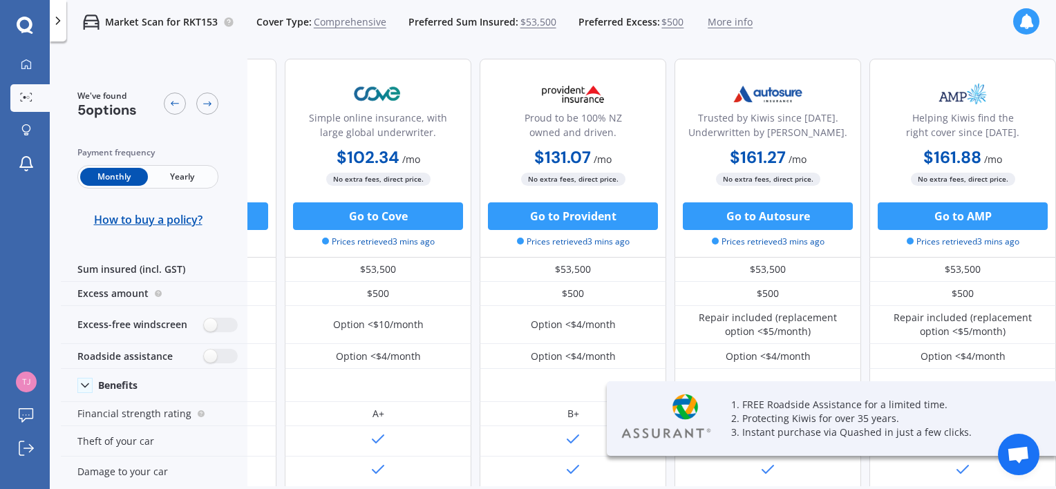
click at [175, 186] on div "Monthly Yearly" at bounding box center [147, 177] width 141 height 24
click at [176, 178] on span "Yearly" at bounding box center [182, 177] width 68 height 18
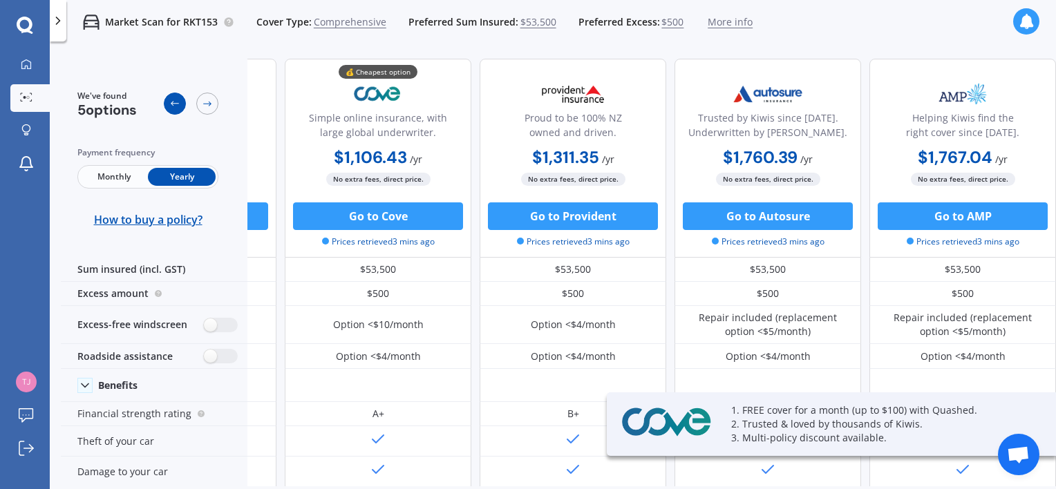
click at [171, 97] on div at bounding box center [175, 104] width 22 height 22
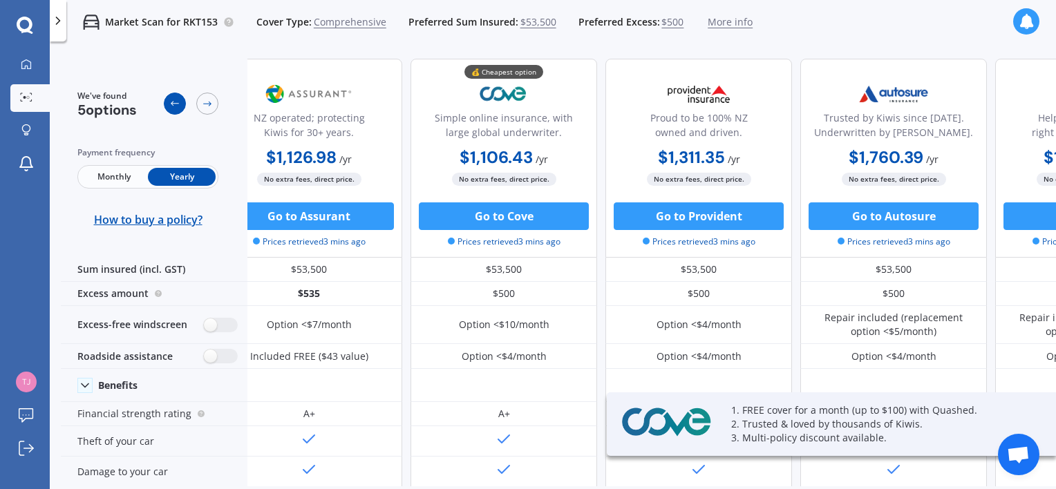
scroll to position [0, 0]
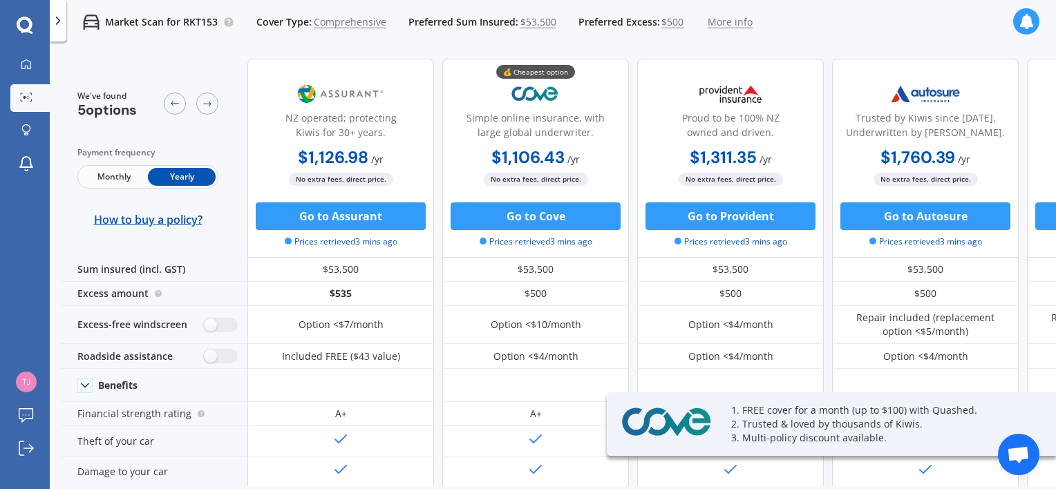
click at [1029, 25] on icon at bounding box center [1026, 21] width 15 height 15
click at [1029, 23] on icon at bounding box center [1026, 21] width 15 height 15
